Goal: Task Accomplishment & Management: Use online tool/utility

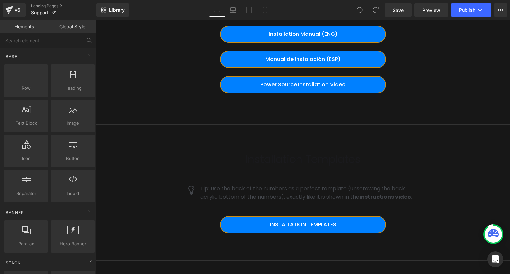
scroll to position [466, 0]
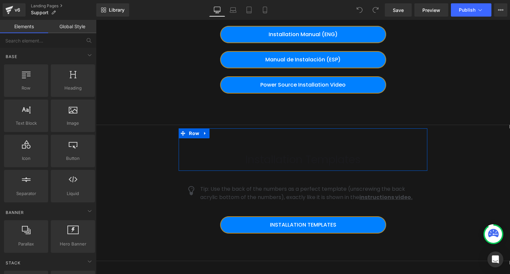
click at [255, 146] on div "Installation Templates Heading Row" at bounding box center [303, 149] width 248 height 42
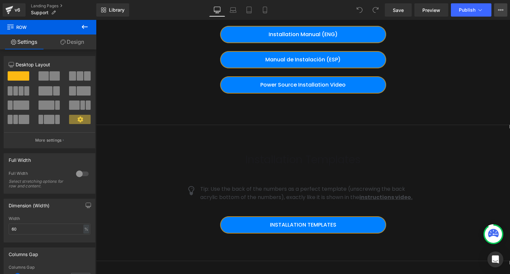
click at [499, 10] on icon at bounding box center [500, 9] width 5 height 5
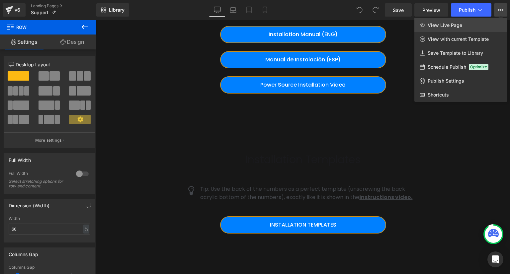
drag, startPoint x: 446, startPoint y: 23, endPoint x: 460, endPoint y: 25, distance: 14.0
click at [460, 25] on span "View Live Page" at bounding box center [444, 25] width 35 height 6
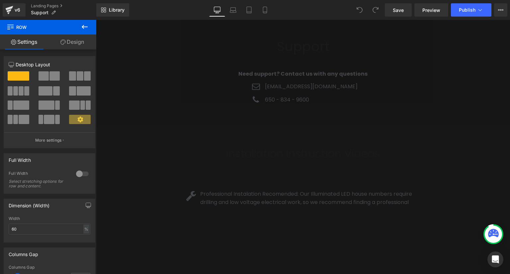
scroll to position [37, 0]
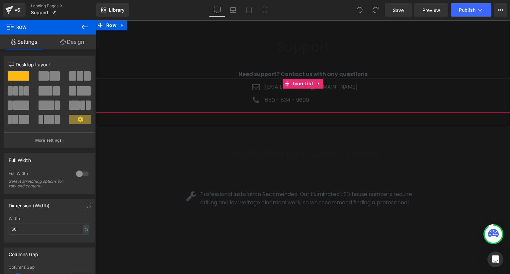
click at [325, 94] on ul "Icon [EMAIL_ADDRESS][DOMAIN_NAME] Text Block Icon 650 - 834 - 9600 Text Block" at bounding box center [302, 96] width 109 height 27
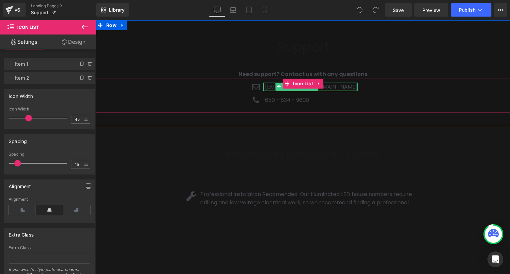
click at [336, 88] on link "[EMAIL_ADDRESS][DOMAIN_NAME]" at bounding box center [311, 87] width 93 height 8
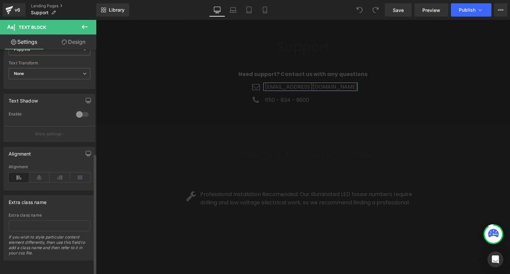
scroll to position [194, 0]
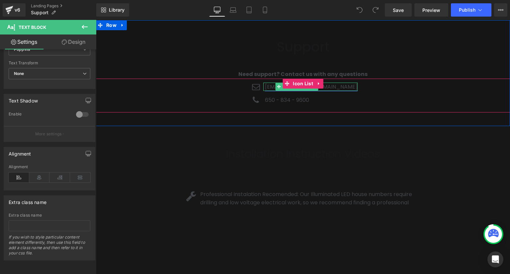
click at [336, 86] on link "[EMAIL_ADDRESS][DOMAIN_NAME]" at bounding box center [311, 87] width 93 height 8
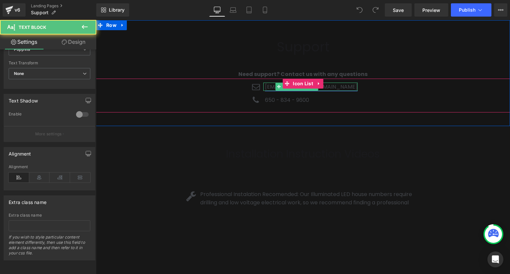
click at [336, 86] on link "[EMAIL_ADDRESS][DOMAIN_NAME]" at bounding box center [311, 87] width 93 height 8
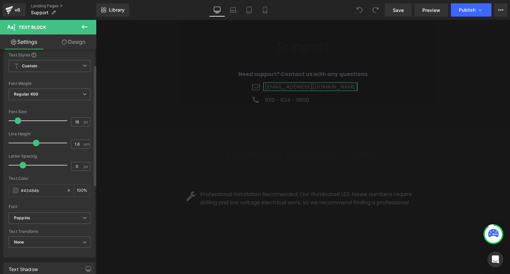
scroll to position [0, 0]
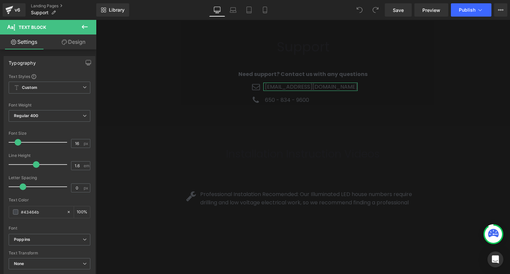
click at [75, 43] on link "Design" at bounding box center [73, 42] width 48 height 15
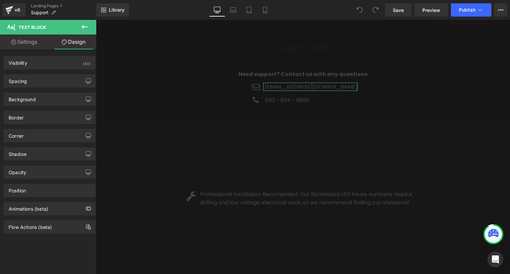
click at [23, 42] on link "Settings" at bounding box center [24, 42] width 48 height 15
type input "100"
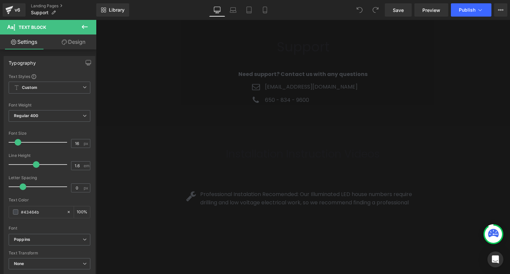
click at [83, 27] on icon at bounding box center [85, 27] width 6 height 4
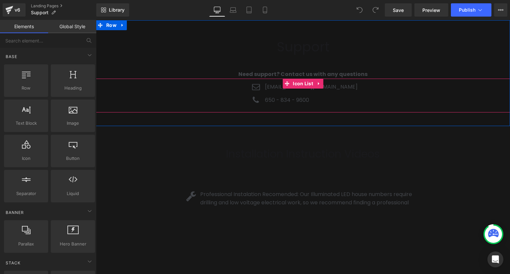
click at [343, 97] on div "Icon [EMAIL_ADDRESS][DOMAIN_NAME] Text Block Icon 650 - 834 - 9600 Text Block" at bounding box center [303, 96] width 414 height 27
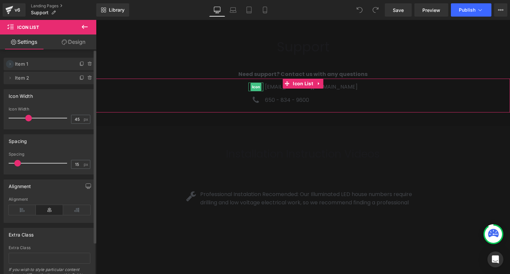
click at [9, 66] on icon at bounding box center [9, 63] width 5 height 5
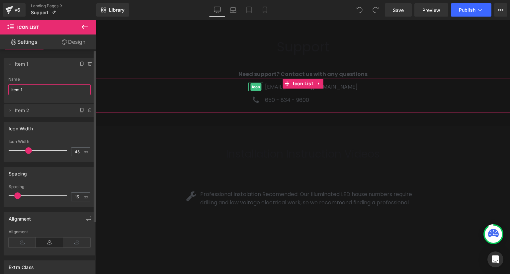
click at [18, 89] on input "Item 1" at bounding box center [49, 89] width 82 height 11
click at [11, 109] on icon at bounding box center [9, 110] width 5 height 5
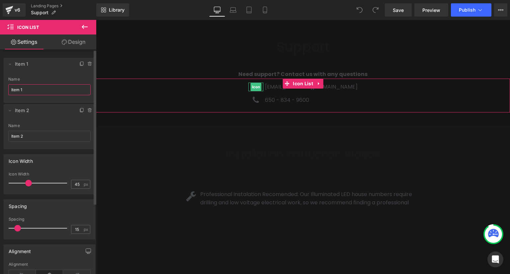
click at [28, 89] on input "Item 1" at bounding box center [49, 89] width 82 height 11
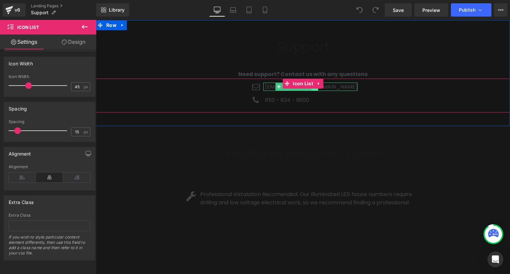
click at [316, 88] on icon at bounding box center [315, 87] width 4 height 4
click at [308, 90] on link at bounding box center [304, 87] width 7 height 8
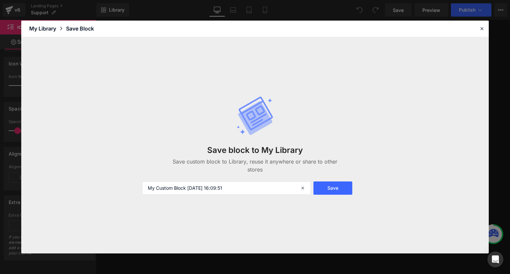
click at [280, 88] on div "Save block to My Library Save custom block to Library, reuse it anywhere or sha…" at bounding box center [255, 145] width 234 height 125
click at [482, 30] on icon at bounding box center [482, 29] width 6 height 6
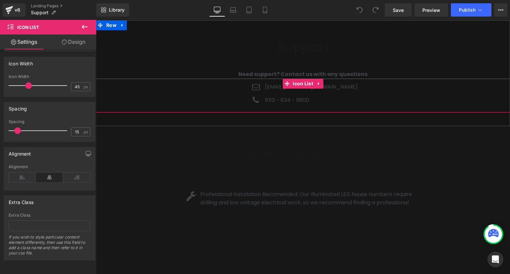
click at [343, 93] on ul "Icon [EMAIL_ADDRESS][DOMAIN_NAME] Text Block Icon 650 - 834 - 9600 Text Block" at bounding box center [302, 96] width 109 height 27
click at [326, 87] on icon at bounding box center [325, 87] width 1 height 2
click at [339, 88] on link "[EMAIL_ADDRESS][DOMAIN_NAME]" at bounding box center [311, 87] width 93 height 8
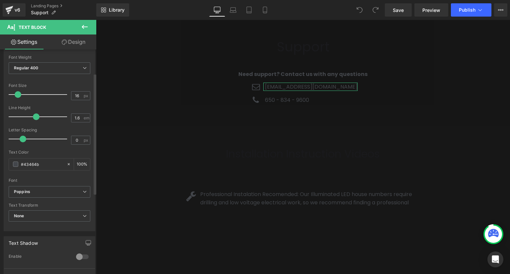
scroll to position [33, 0]
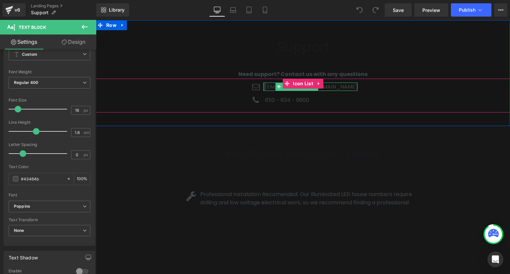
click at [265, 87] on div at bounding box center [264, 87] width 2 height 9
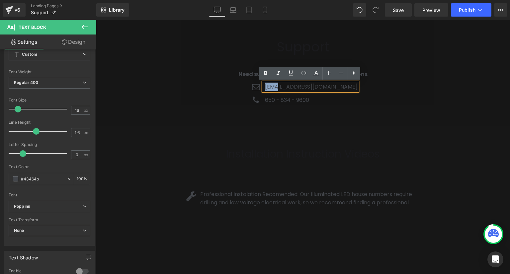
click at [277, 87] on link "[EMAIL_ADDRESS][DOMAIN_NAME]" at bounding box center [311, 87] width 93 height 8
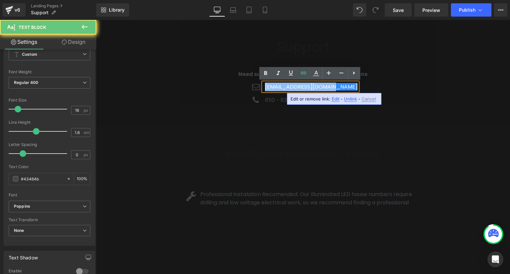
click at [277, 87] on link "[EMAIL_ADDRESS][DOMAIN_NAME]" at bounding box center [311, 87] width 93 height 8
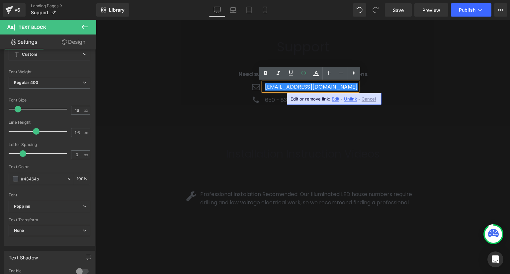
click at [334, 99] on span "Edit" at bounding box center [336, 99] width 8 height 6
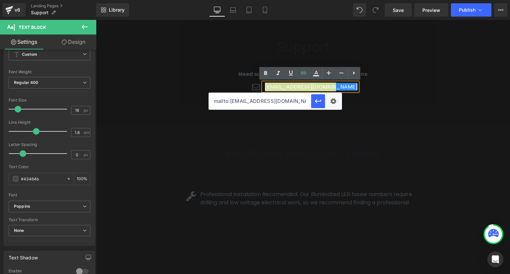
click at [239, 101] on input "mailto:[EMAIL_ADDRESS][DOMAIN_NAME]" at bounding box center [260, 101] width 102 height 17
drag, startPoint x: 230, startPoint y: 100, endPoint x: 290, endPoint y: 97, distance: 60.1
click at [290, 97] on input "mailto:[EMAIL_ADDRESS][DOMAIN_NAME]" at bounding box center [260, 101] width 102 height 17
paste input "support"
type input "mailto:[EMAIL_ADDRESS][DOMAIN_NAME]"
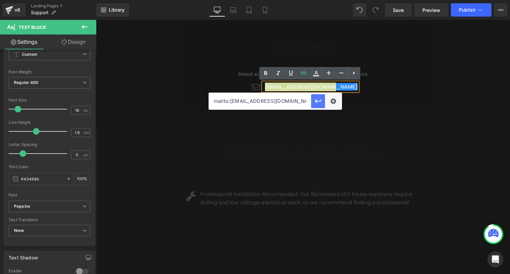
click at [315, 100] on icon "button" at bounding box center [318, 101] width 8 height 8
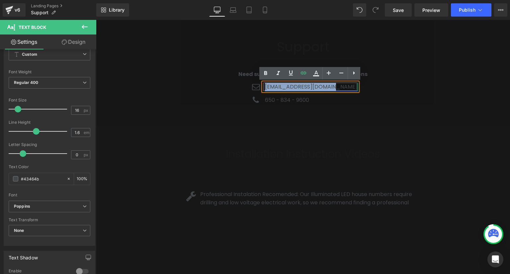
click at [282, 86] on link "[EMAIL_ADDRESS][DOMAIN_NAME]" at bounding box center [311, 87] width 93 height 8
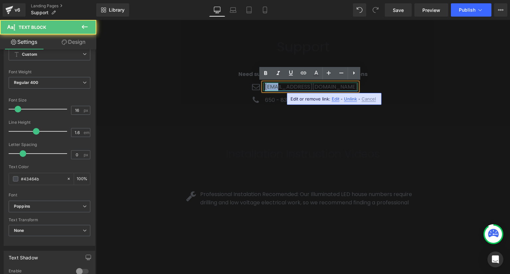
click at [282, 86] on link "[EMAIL_ADDRESS][DOMAIN_NAME]" at bounding box center [311, 87] width 93 height 8
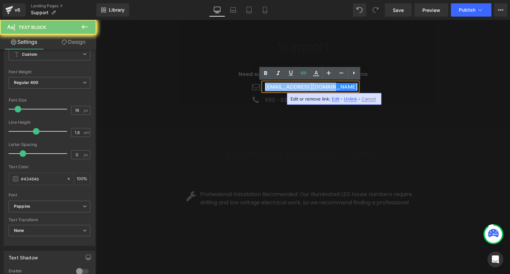
click at [282, 86] on link "[EMAIL_ADDRESS][DOMAIN_NAME]" at bounding box center [311, 87] width 93 height 8
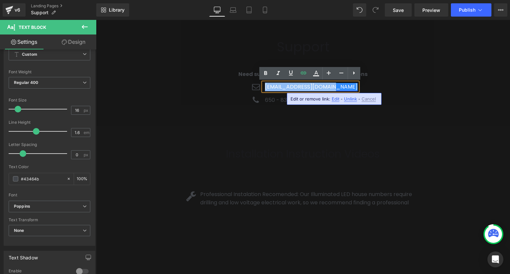
paste div
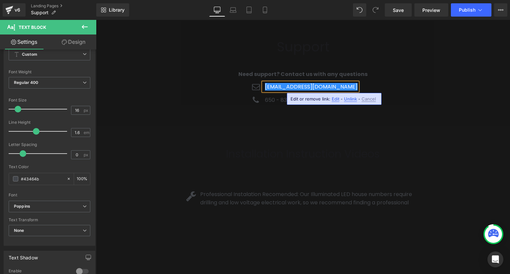
click at [334, 100] on span "Edit" at bounding box center [336, 99] width 8 height 6
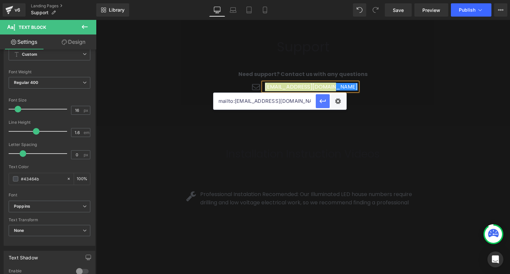
click at [323, 101] on icon "button" at bounding box center [322, 101] width 6 height 4
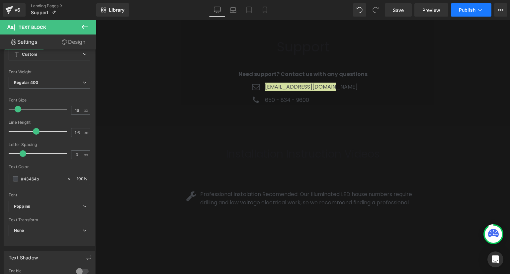
click at [469, 11] on span "Publish" at bounding box center [467, 9] width 17 height 5
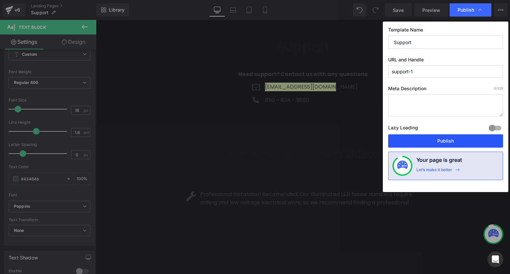
click at [429, 140] on button "Publish" at bounding box center [445, 140] width 115 height 13
